Goal: Task Accomplishment & Management: Complete application form

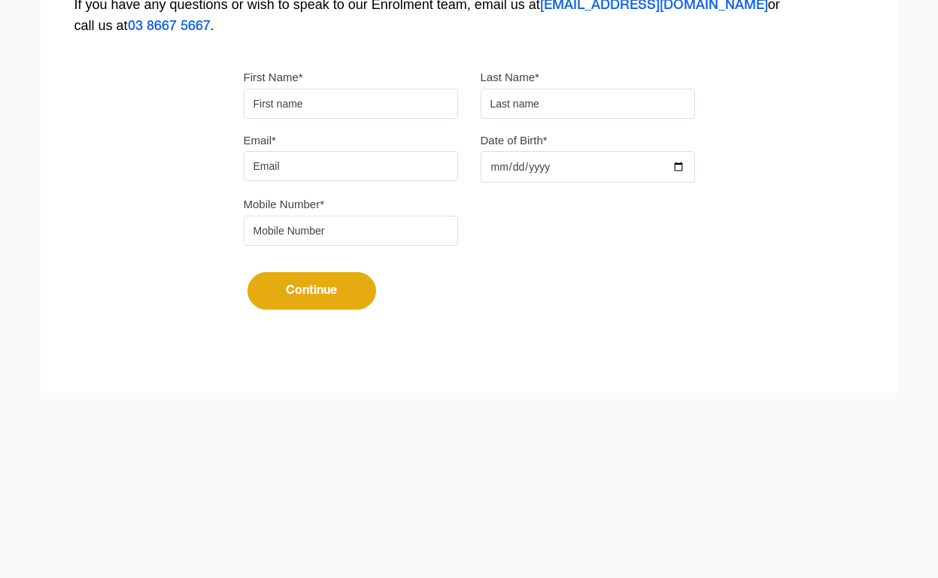
scroll to position [448, 0]
click at [306, 99] on input "First Name*" at bounding box center [351, 104] width 214 height 30
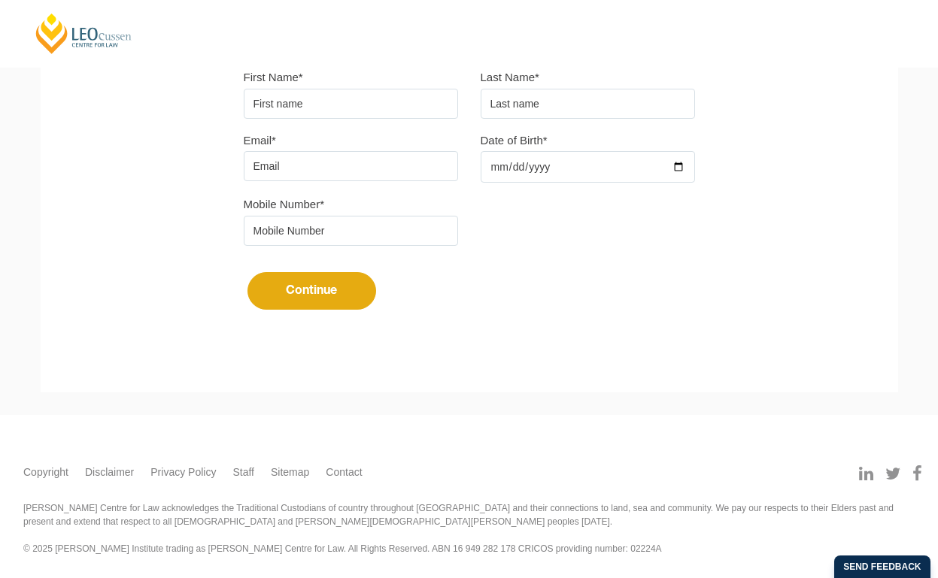
type input "Chakri"
type input "Morisetty"
type input "[EMAIL_ADDRESS][DOMAIN_NAME]"
type input "0433443965"
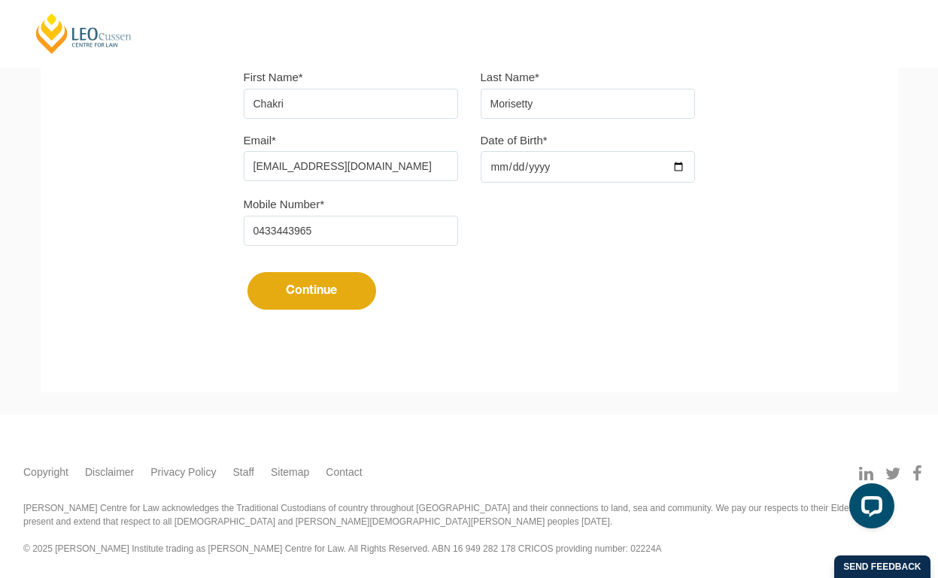
click at [491, 168] on input "Date of Birth*" at bounding box center [588, 167] width 214 height 32
type input "[DATE]"
click at [290, 296] on button "Continue" at bounding box center [311, 291] width 129 height 38
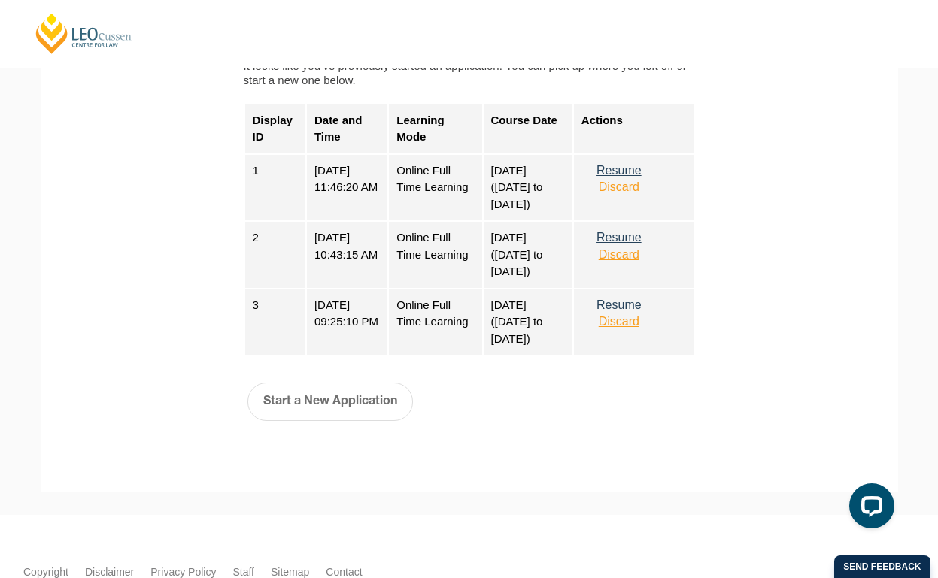
scroll to position [826, 0]
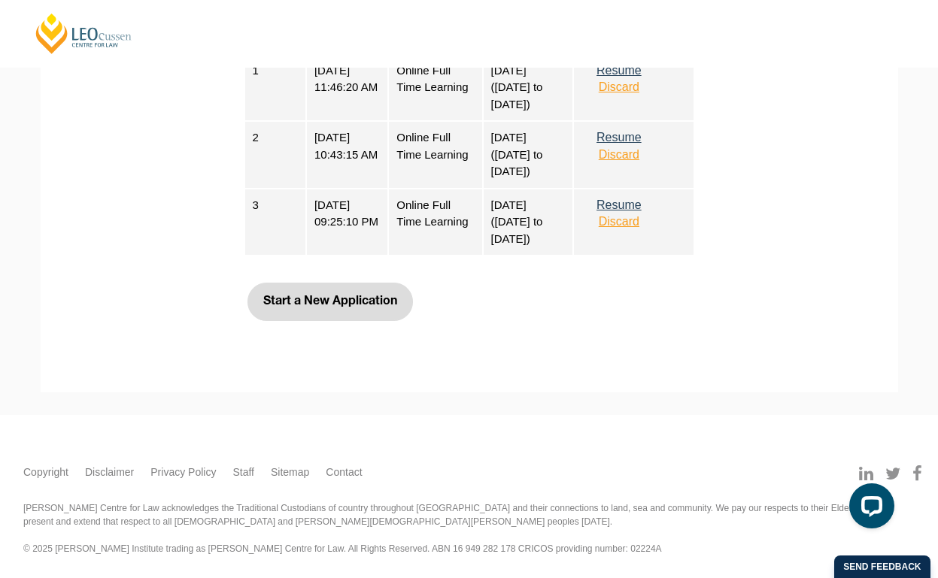
click at [302, 307] on button "Start a New Application" at bounding box center [329, 302] width 165 height 38
select select
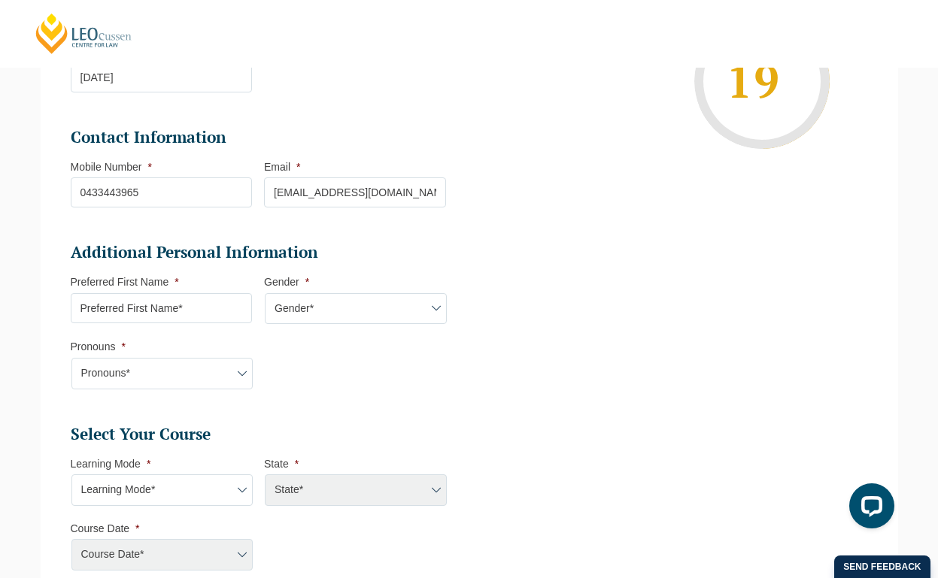
scroll to position [356, 0]
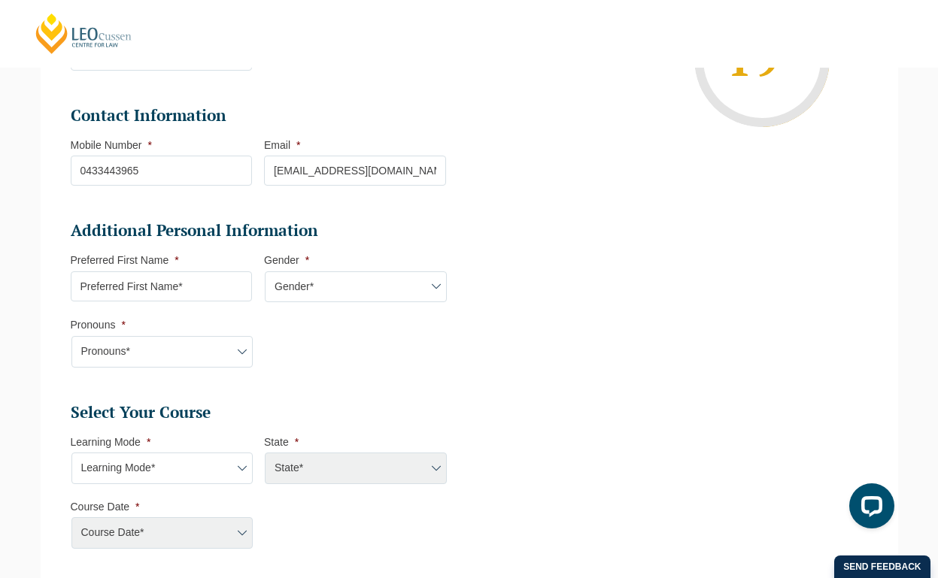
click at [139, 280] on input "Preferred First Name *" at bounding box center [162, 287] width 182 height 30
type input "Chakri"
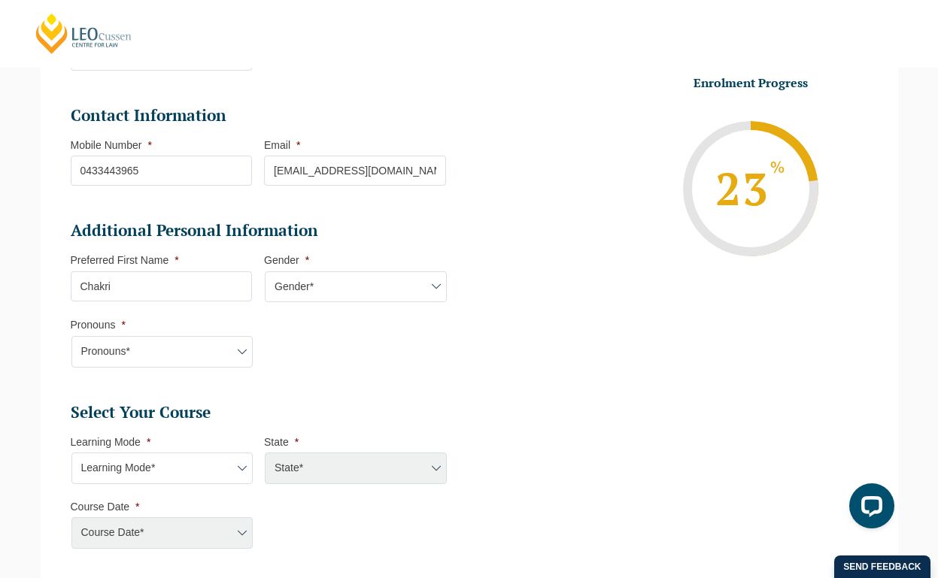
click at [372, 291] on select "Gender* Male Female Nonbinary Intersex Prefer not to disclose Other" at bounding box center [356, 288] width 182 height 32
select select "[DEMOGRAPHIC_DATA]"
click at [265, 272] on select "Gender* Male Female Nonbinary Intersex Prefer not to disclose Other" at bounding box center [356, 288] width 182 height 32
click at [171, 352] on select "Pronouns* She/Her/Hers He/Him/His They/Them/Theirs Other Prefer not to disclose" at bounding box center [162, 352] width 182 height 32
select select "He/Him/His"
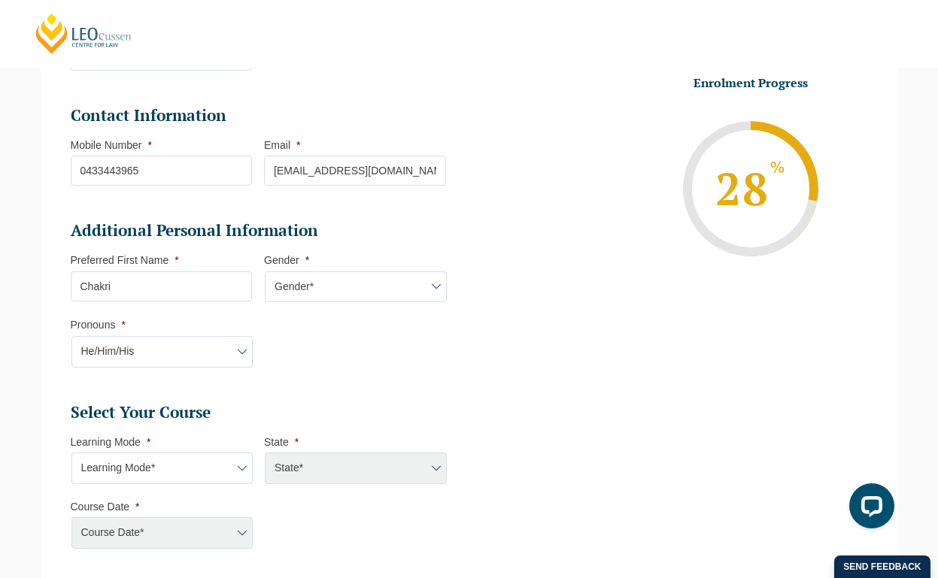
click at [71, 336] on select "Pronouns* She/Her/Hers He/Him/His They/Them/Theirs Other Prefer not to disclose" at bounding box center [162, 352] width 182 height 32
click at [118, 472] on select "Learning Mode* Online Full Time Learning Online Part Time Learning Blended Full…" at bounding box center [162, 469] width 182 height 32
select select "Online Full Time Learning"
click at [71, 453] on select "Learning Mode* Online Full Time Learning Online Part Time Learning Blended Full…" at bounding box center [162, 469] width 182 height 32
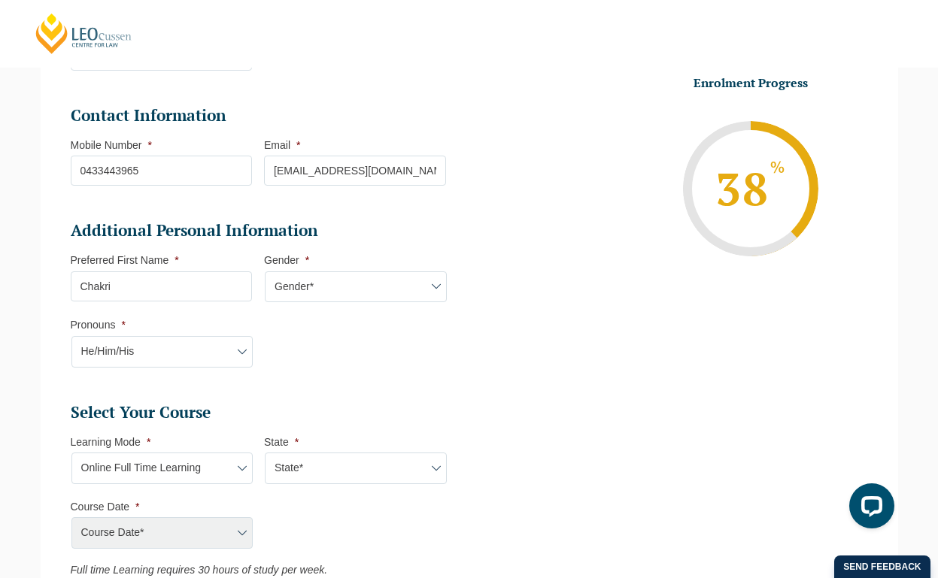
click at [285, 459] on select "State* National (ACT, NSW, VIC, QLD, SA, WA)" at bounding box center [356, 469] width 182 height 32
select select "National ([GEOGRAPHIC_DATA], [GEOGRAPHIC_DATA], [GEOGRAPHIC_DATA], [GEOGRAPHIC_…"
click at [265, 453] on select "State* National (ACT, NSW, VIC, QLD, SA, WA)" at bounding box center [356, 469] width 182 height 32
click at [157, 530] on select "Course Date* September 2025 (22-Sep-2025 to 20-Feb-2026) December 2025 (08-Dec-…" at bounding box center [162, 533] width 182 height 32
select select "[DATE] ([DATE] to [DATE])"
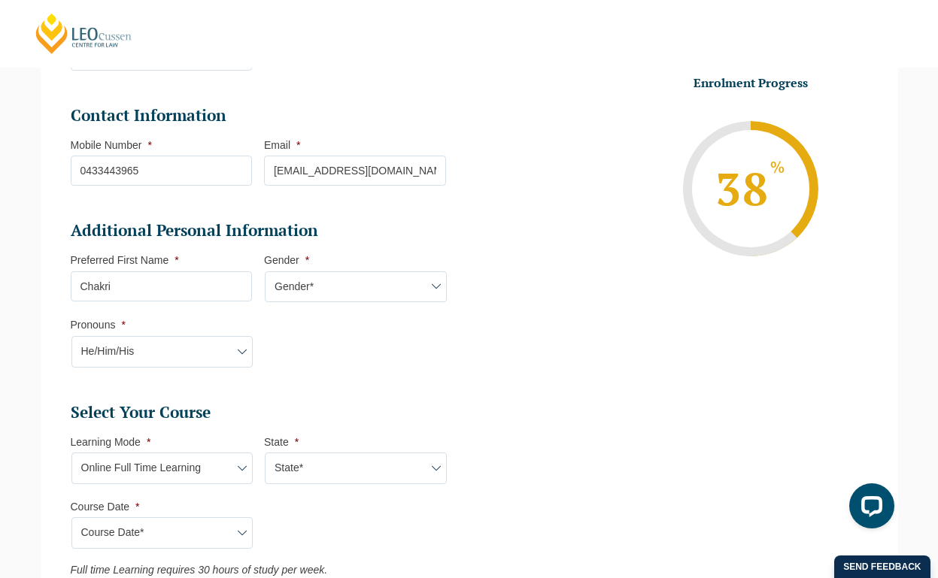
click at [71, 517] on select "Course Date* September 2025 (22-Sep-2025 to 20-Feb-2026) December 2025 (08-Dec-…" at bounding box center [162, 533] width 182 height 32
type input "Intake [DATE] FT"
type input "Practical Legal Training (NAT)"
select select "NAT PLT (JAN) 2026 Full Time Online"
click at [351, 520] on ul "Select Your Course This field is hidden when viewing the form Only for Flinder …" at bounding box center [264, 509] width 387 height 214
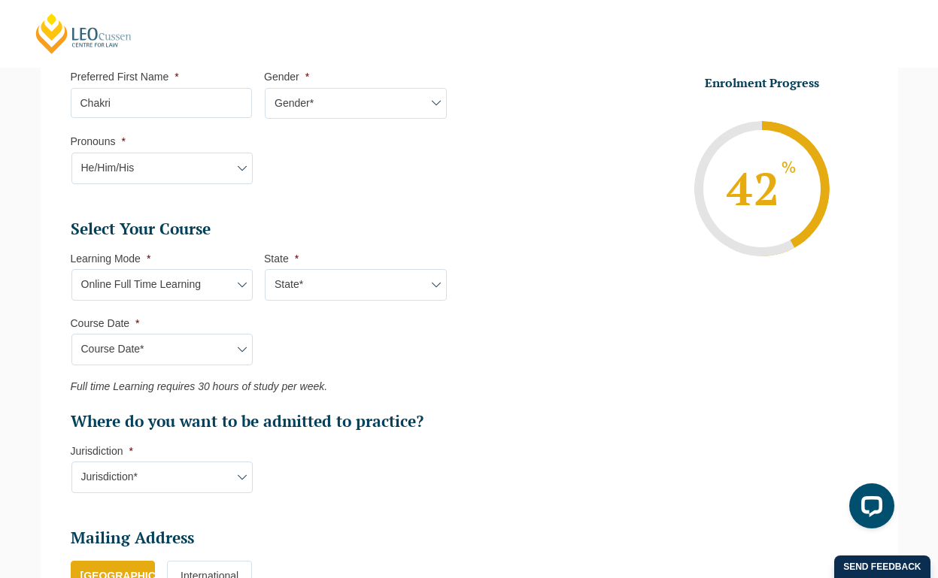
scroll to position [581, 0]
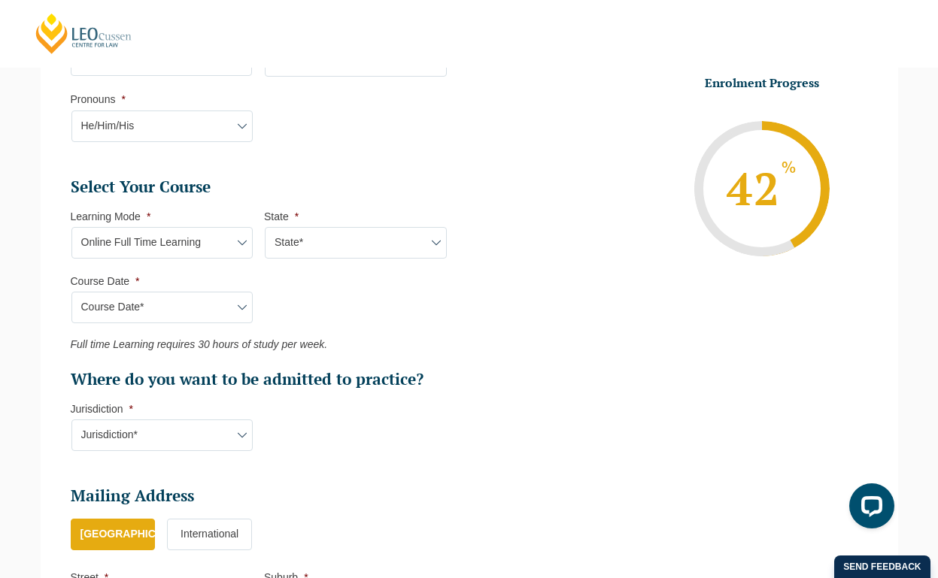
drag, startPoint x: 157, startPoint y: 434, endPoint x: 156, endPoint y: 444, distance: 9.8
click at [157, 434] on select "Jurisdiction* VIC ACT NSW SA WA QLD" at bounding box center [162, 436] width 182 height 32
select select "[GEOGRAPHIC_DATA]"
click at [71, 420] on select "Jurisdiction* VIC ACT NSW SA WA QLD" at bounding box center [162, 436] width 182 height 32
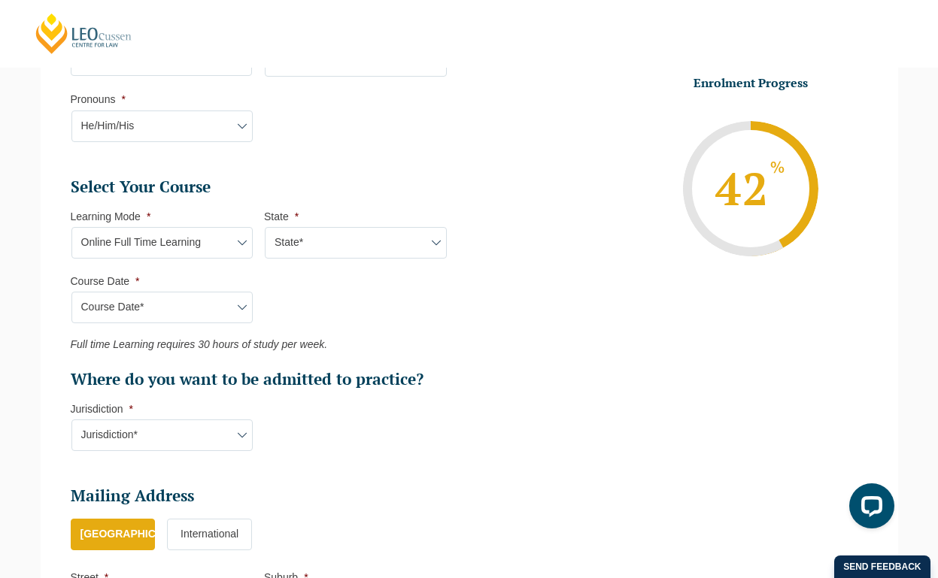
click at [244, 482] on ul "Personal Information First Name * Chakri Last Name * Morisetty Date of Birth * …" at bounding box center [264, 191] width 387 height 1016
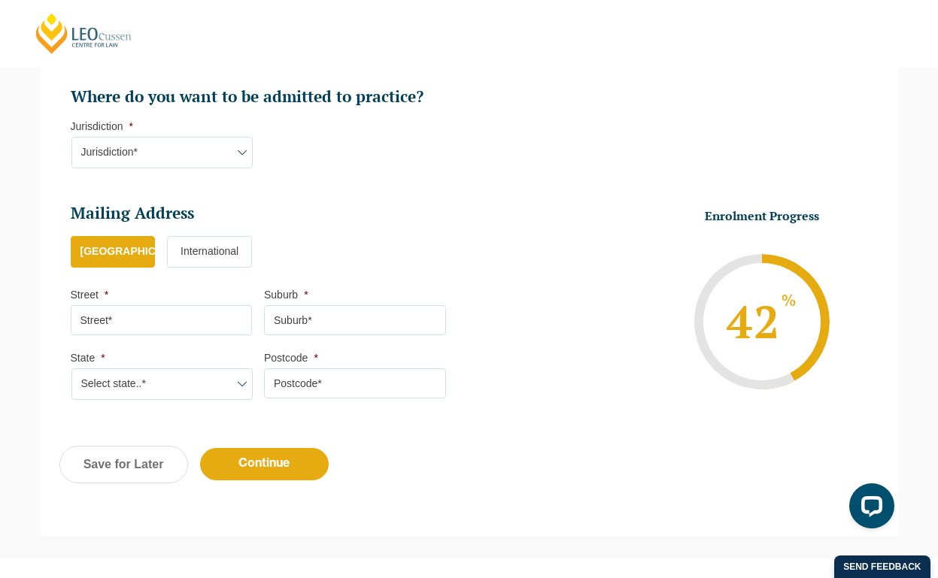
scroll to position [1008, 0]
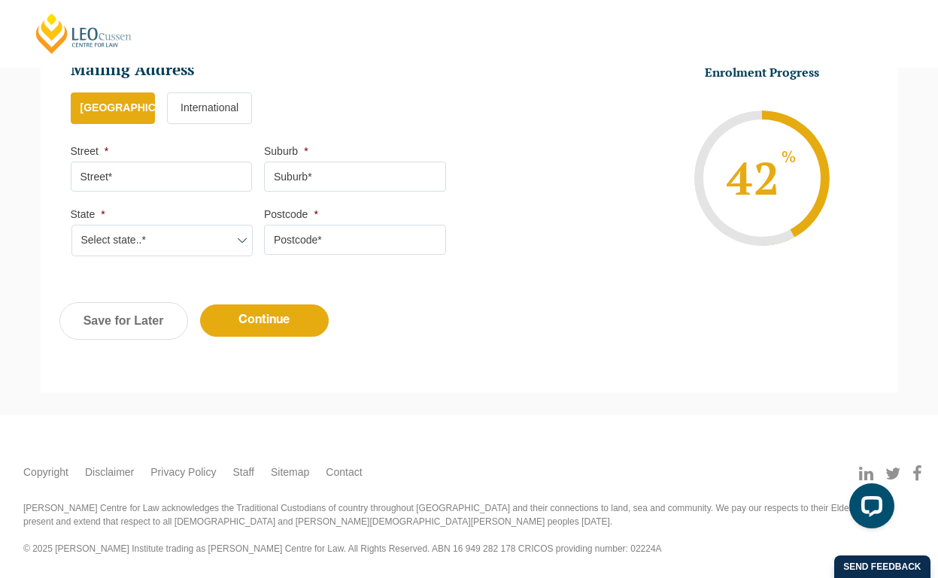
click at [123, 163] on input "Street *" at bounding box center [162, 177] width 182 height 30
type input "[PERSON_NAME] Centre for Law, [STREET_ADDRESS][PERSON_NAME]"
type input "[GEOGRAPHIC_DATA]"
select select "VIC"
type input "3000"
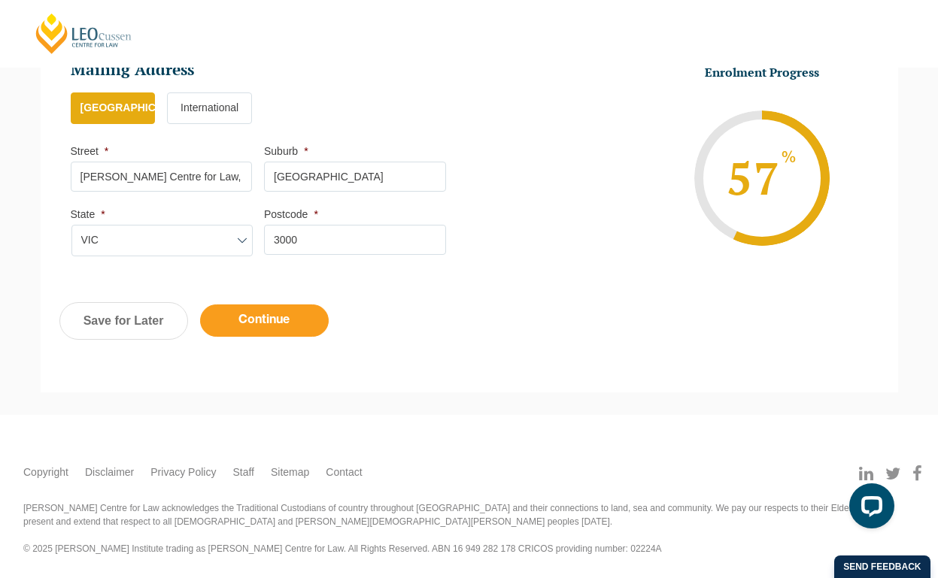
click at [265, 317] on input "Continue" at bounding box center [264, 321] width 129 height 32
select select "Online Full Time Learning"
select select "National ([GEOGRAPHIC_DATA], [GEOGRAPHIC_DATA], [GEOGRAPHIC_DATA], [GEOGRAPHIC_…"
select select
select select "[DATE] ([DATE] to [DATE])"
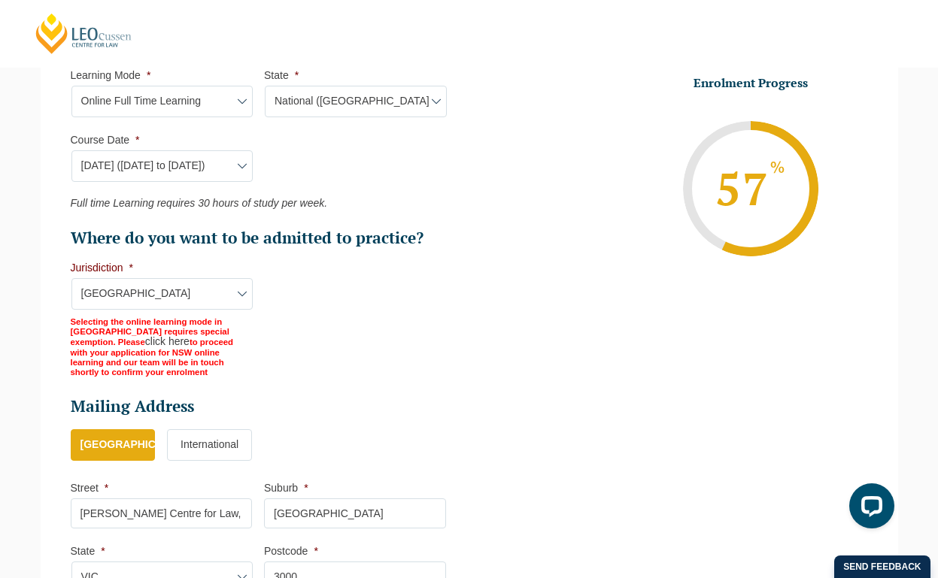
scroll to position [814, 0]
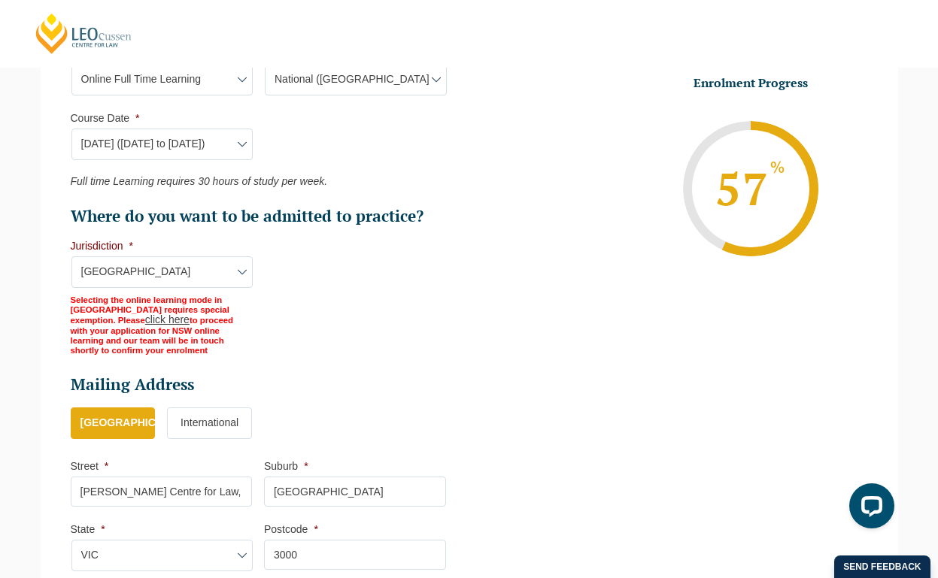
click at [190, 314] on link "click here" at bounding box center [167, 320] width 44 height 12
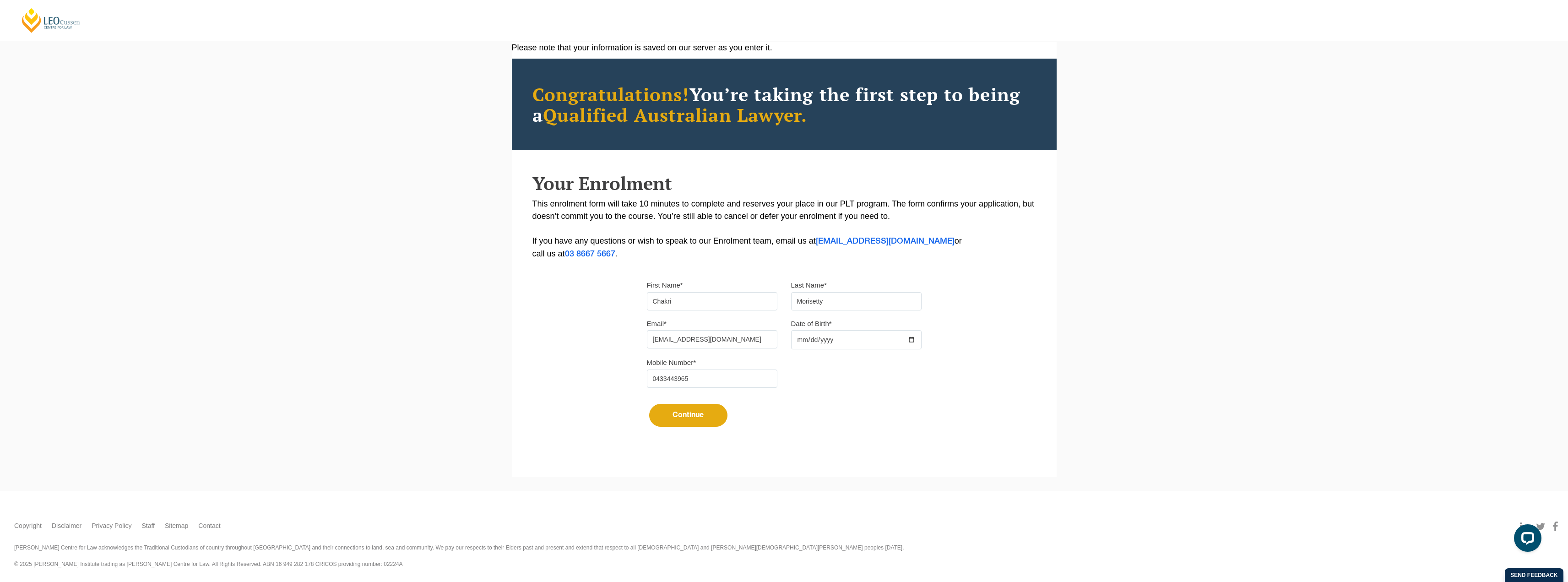
click at [570, 352] on button "Continue" at bounding box center [688, 415] width 79 height 23
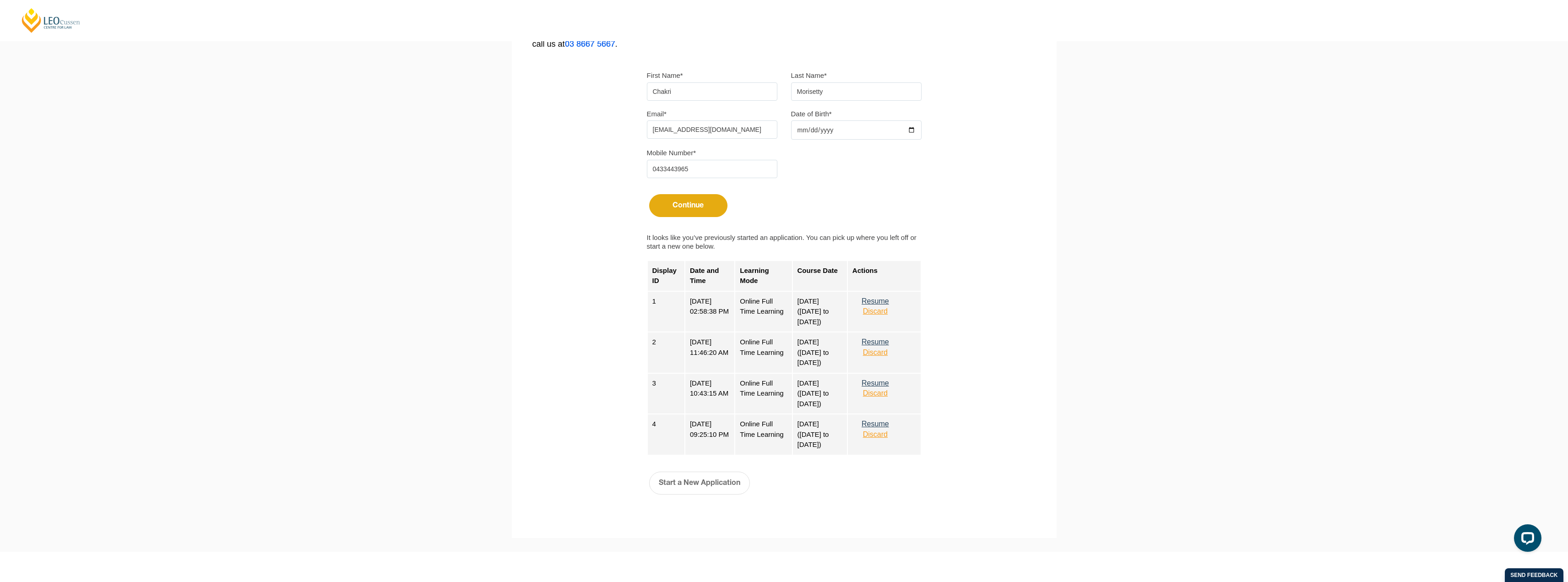
scroll to position [306, 0]
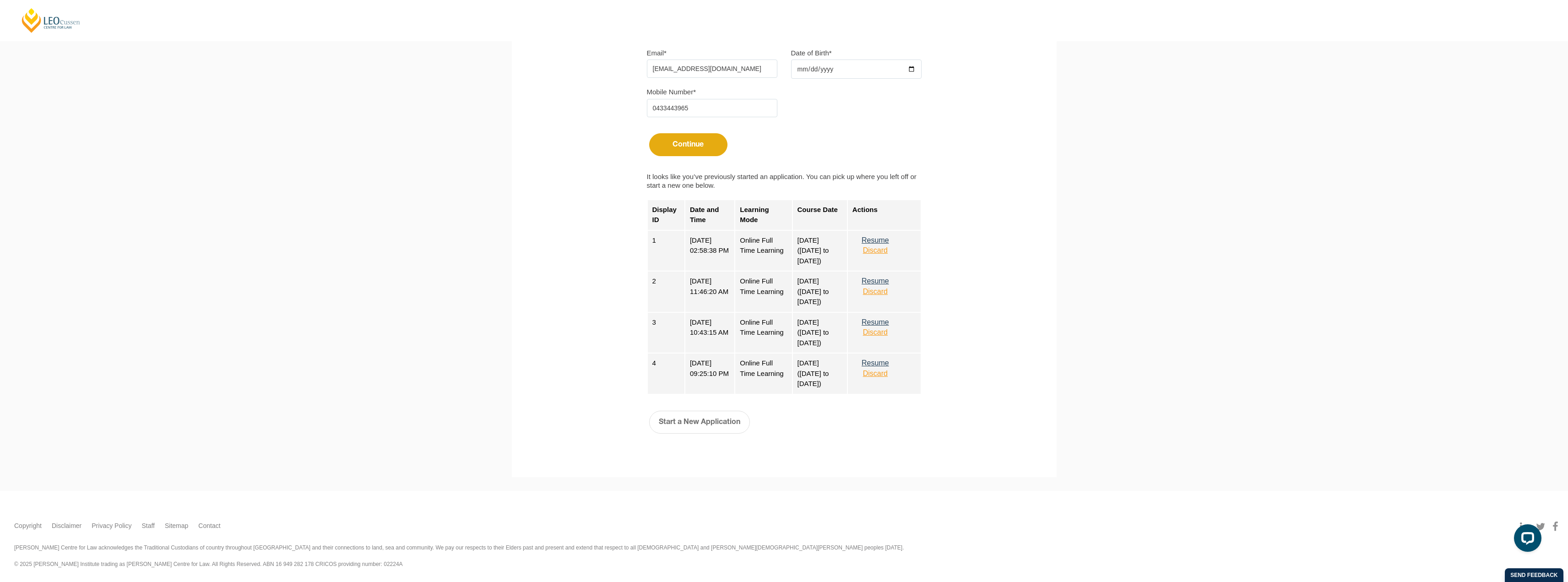
click at [570, 240] on button "Resume" at bounding box center [875, 240] width 46 height 9
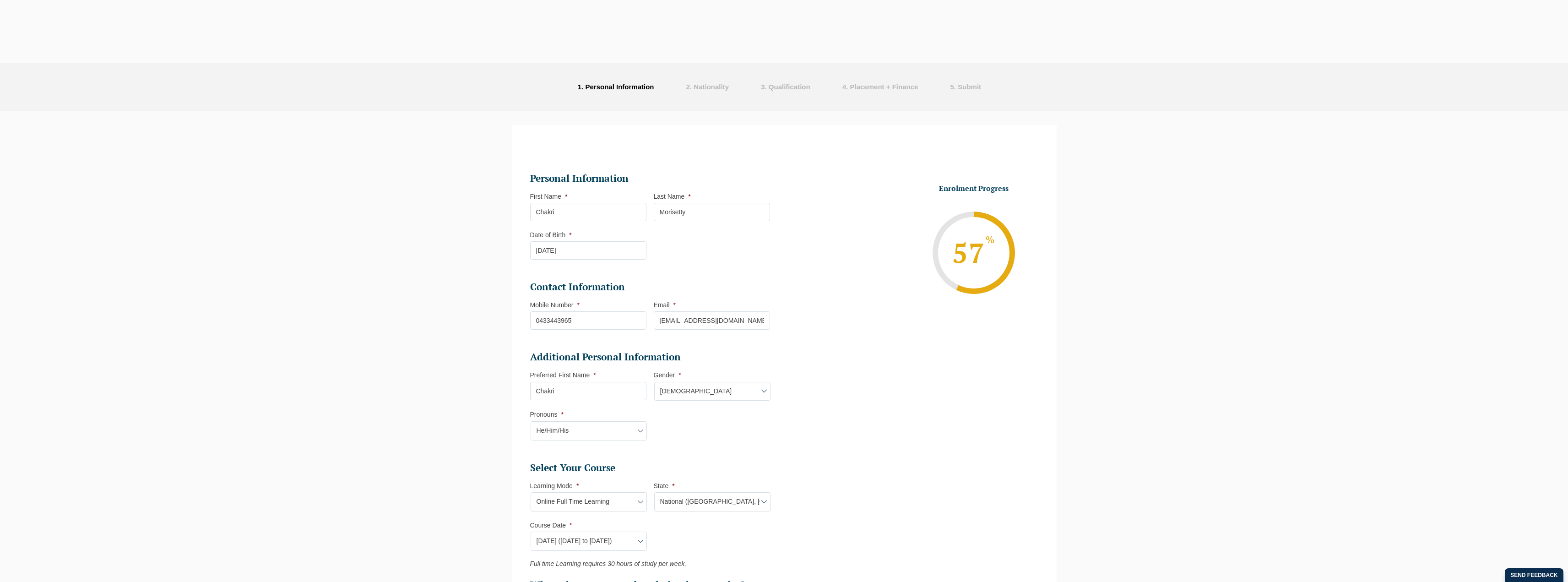
select select "Online Full Time Learning"
select select "National ([GEOGRAPHIC_DATA], [GEOGRAPHIC_DATA], [GEOGRAPHIC_DATA], [GEOGRAPHIC_…"
select select
select select "[DATE] ([DATE] to [DATE])"
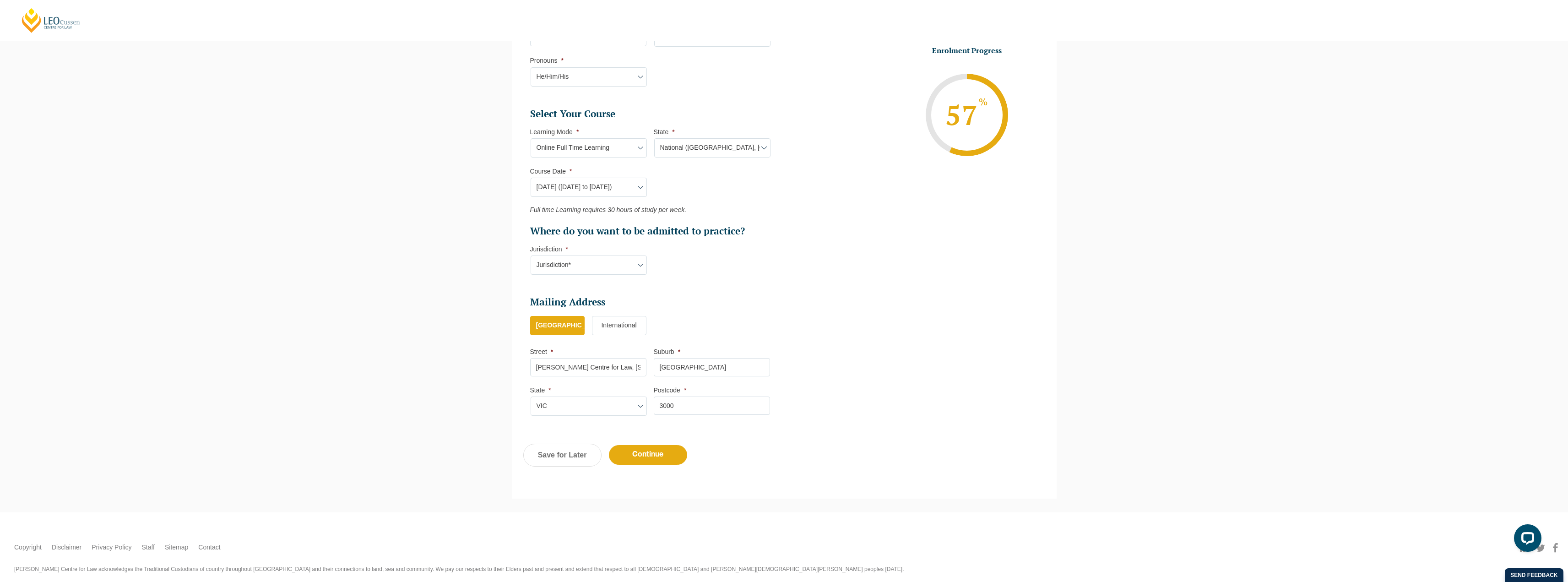
click at [587, 259] on select "Jurisdiction* VIC ACT NSW SA WA QLD" at bounding box center [589, 265] width 116 height 19
select select "[GEOGRAPHIC_DATA]"
click at [531, 256] on select "Jurisdiction* VIC ACT NSW SA WA QLD" at bounding box center [589, 265] width 116 height 19
click at [648, 451] on input "Continue" at bounding box center [648, 455] width 79 height 19
select select "Online Full Time Learning"
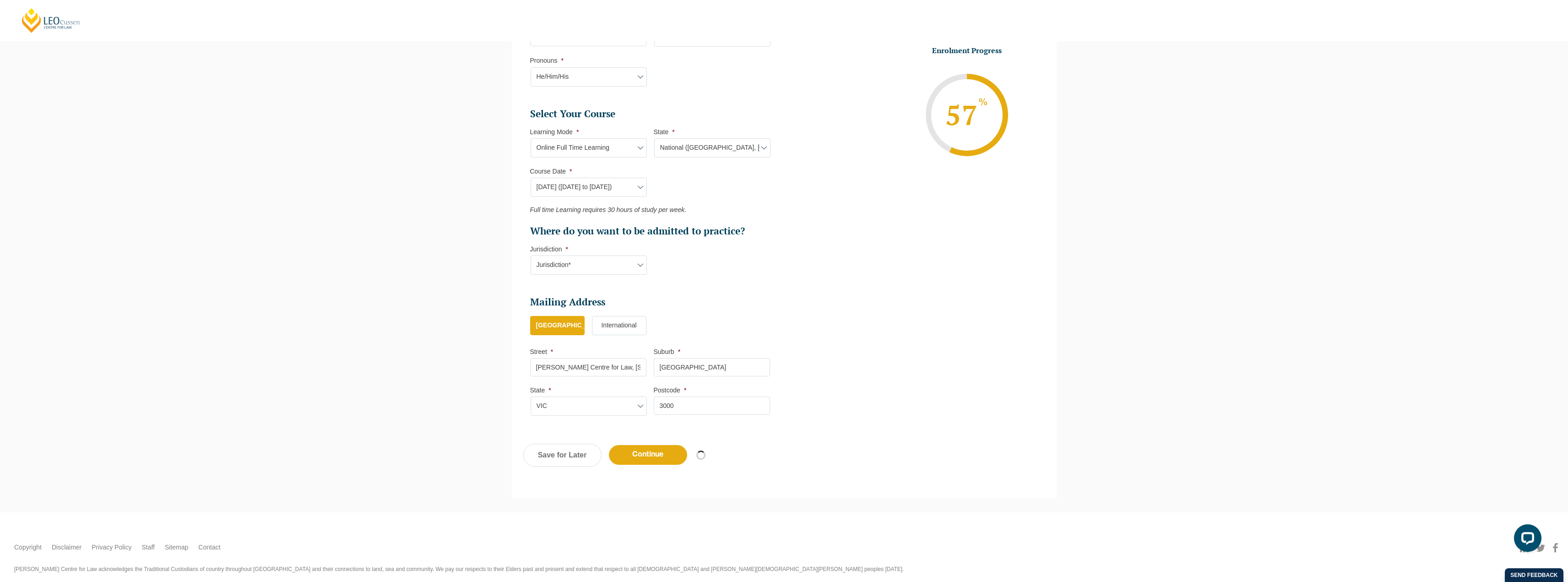
select select "National ([GEOGRAPHIC_DATA], [GEOGRAPHIC_DATA], [GEOGRAPHIC_DATA], [GEOGRAPHIC_…"
select select
select select "[DATE] ([DATE] to [DATE])"
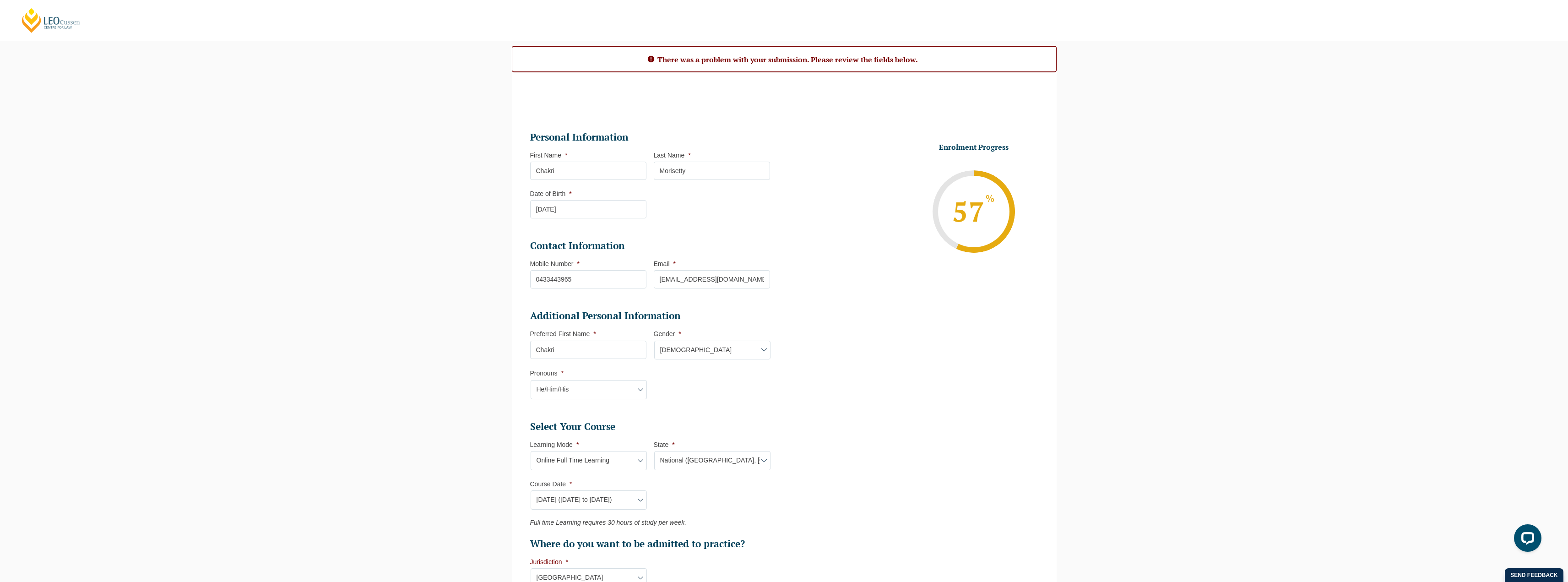
scroll to position [358, 0]
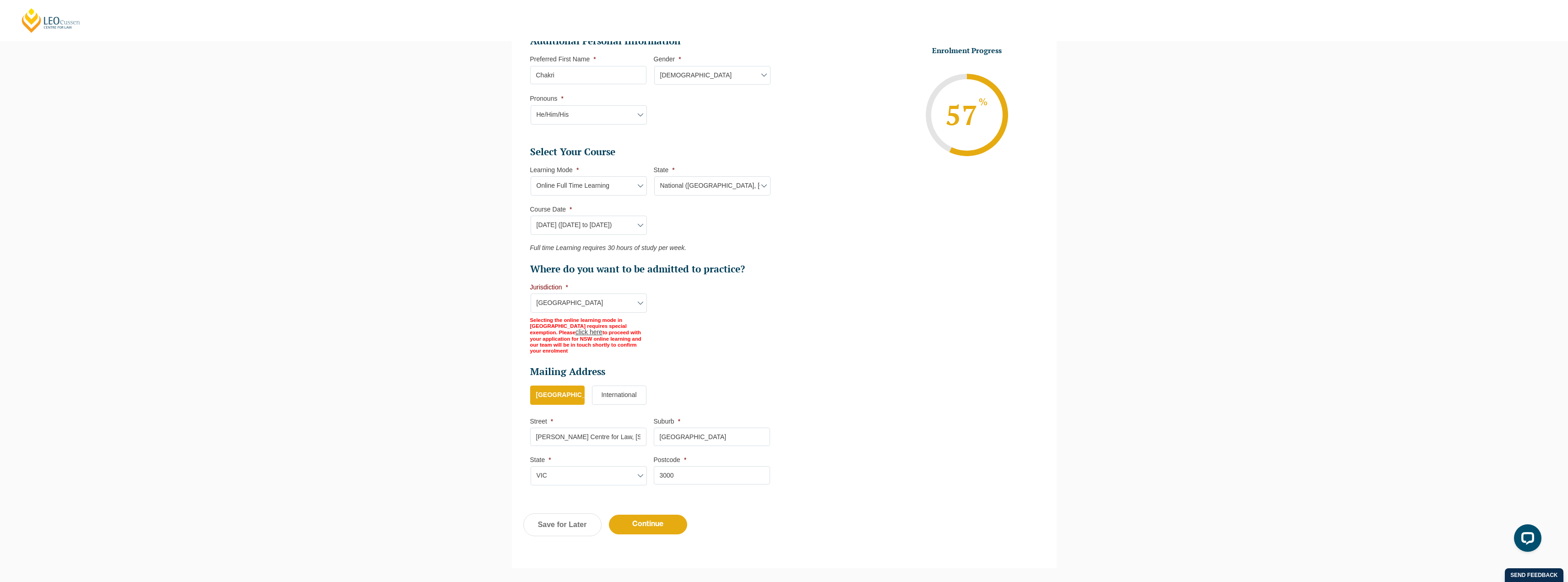
click at [603, 328] on link "click here" at bounding box center [589, 332] width 27 height 7
